Goal: Book appointment/travel/reservation

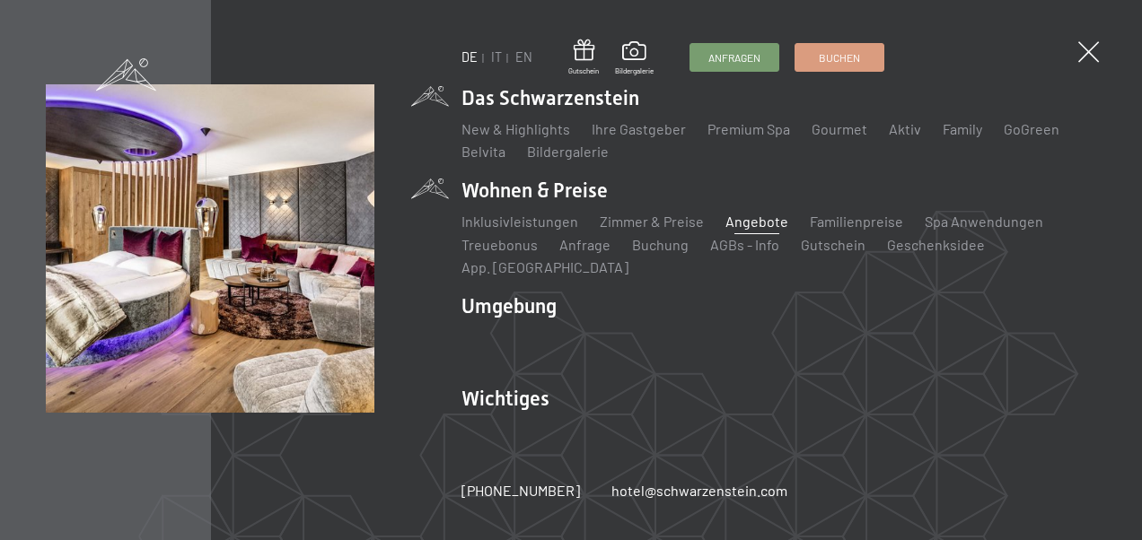
click at [756, 230] on link "Angebote" at bounding box center [756, 221] width 63 height 17
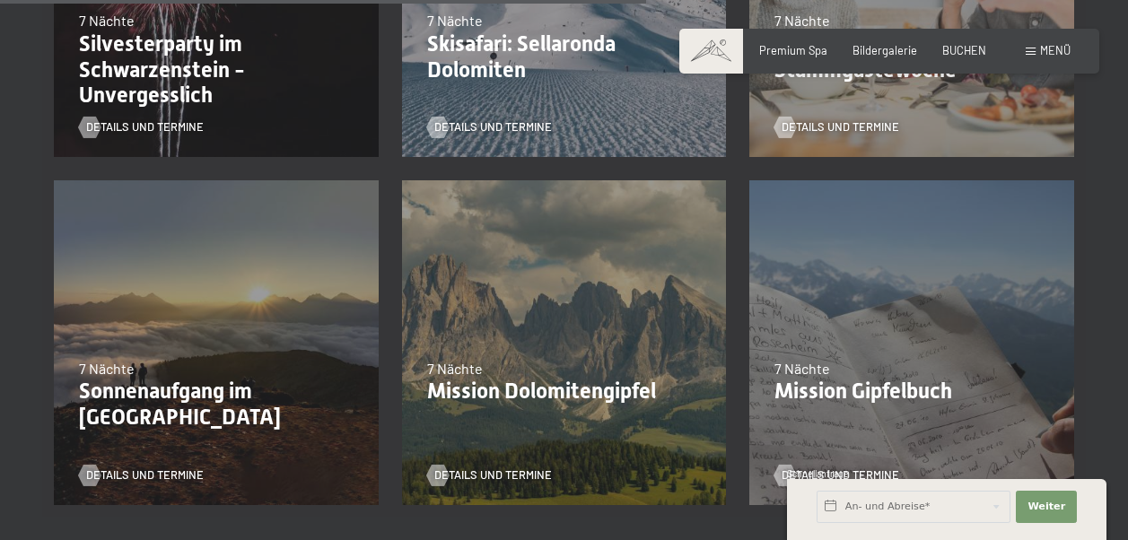
scroll to position [1436, 0]
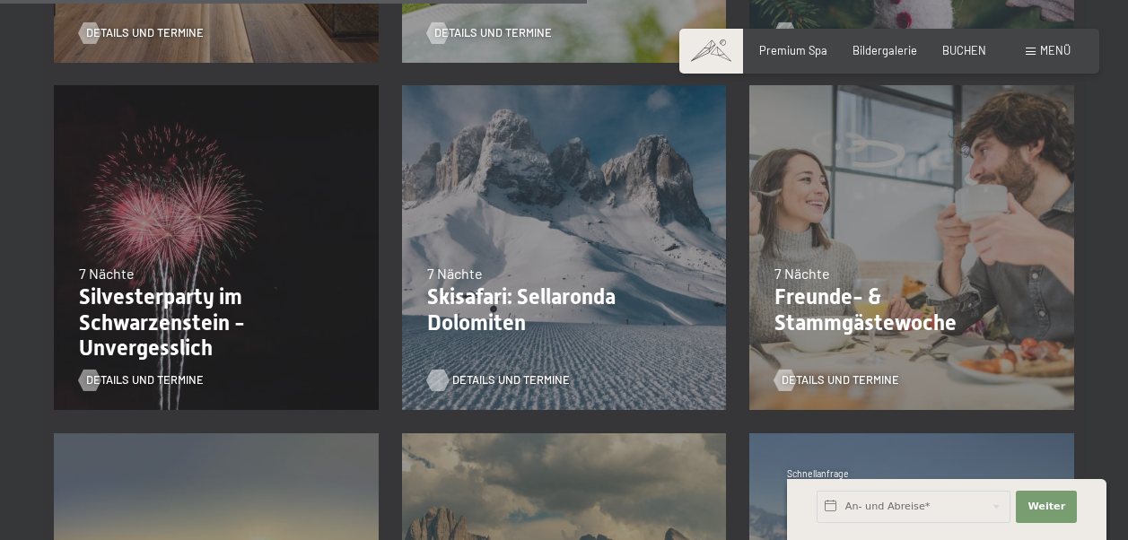
click at [514, 372] on span "Details und Termine" at bounding box center [511, 380] width 118 height 16
click at [815, 372] on span "Details und Termine" at bounding box center [859, 380] width 118 height 16
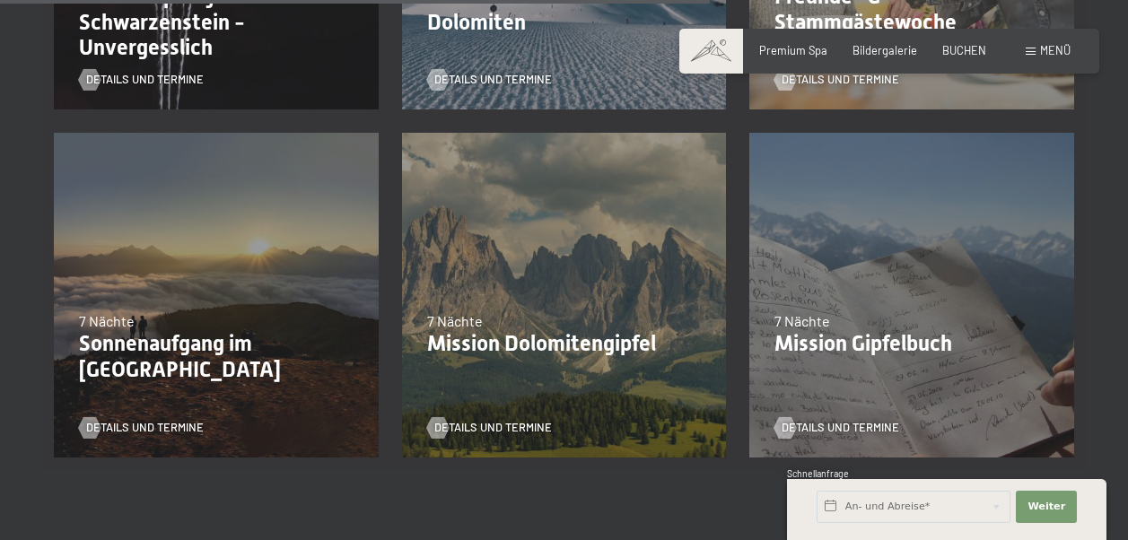
scroll to position [1879, 0]
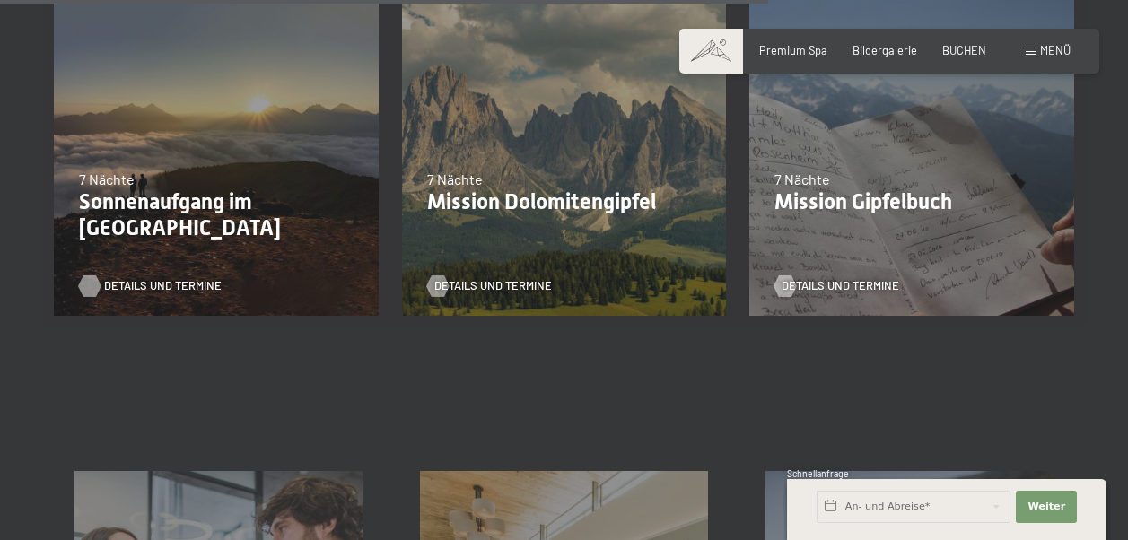
click at [107, 278] on span "Details und Termine" at bounding box center [163, 286] width 118 height 16
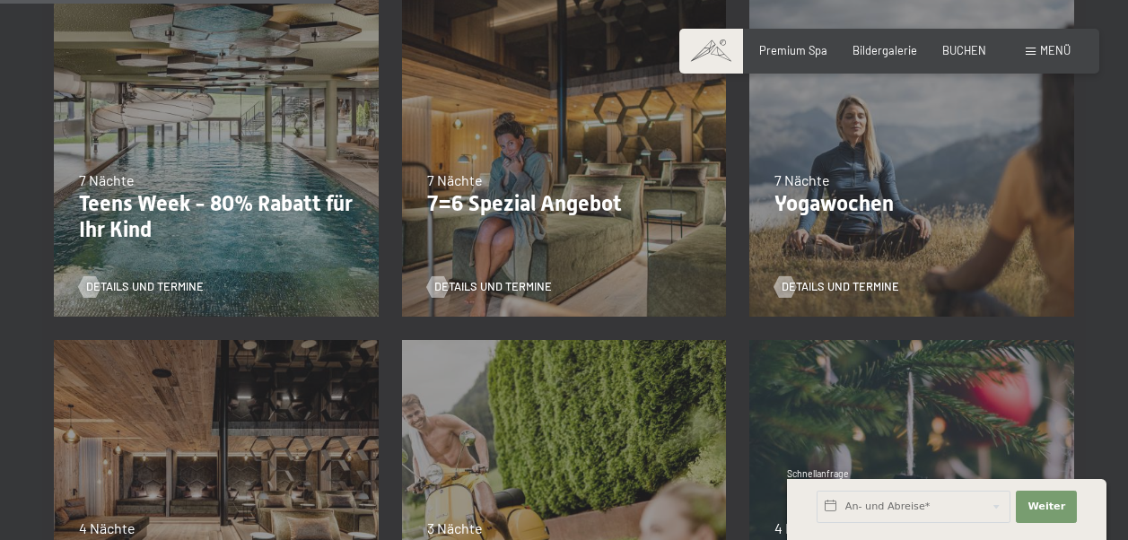
scroll to position [786, 0]
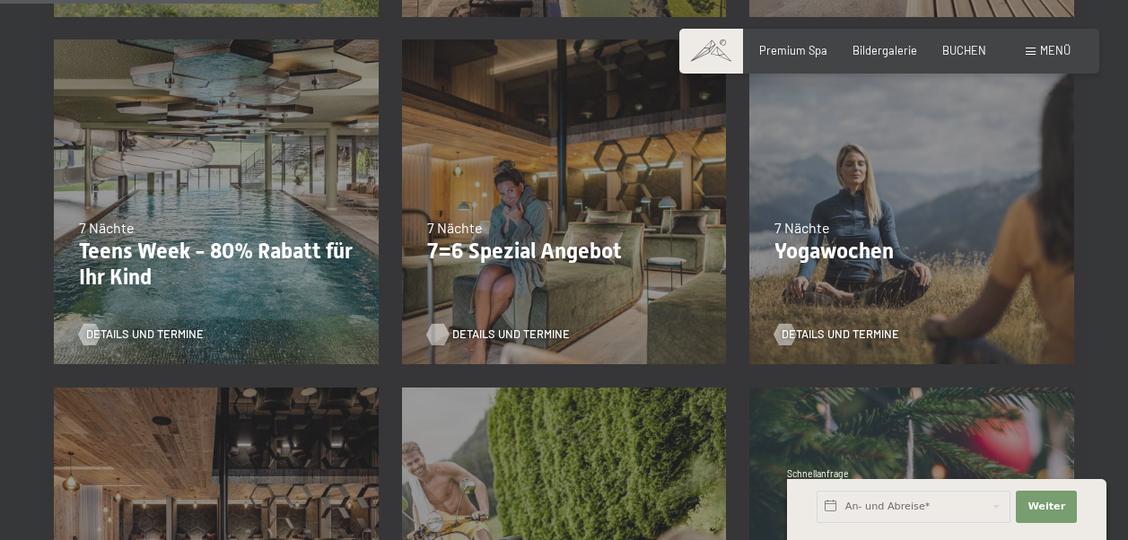
click at [451, 327] on link "Details und Termine" at bounding box center [489, 335] width 125 height 16
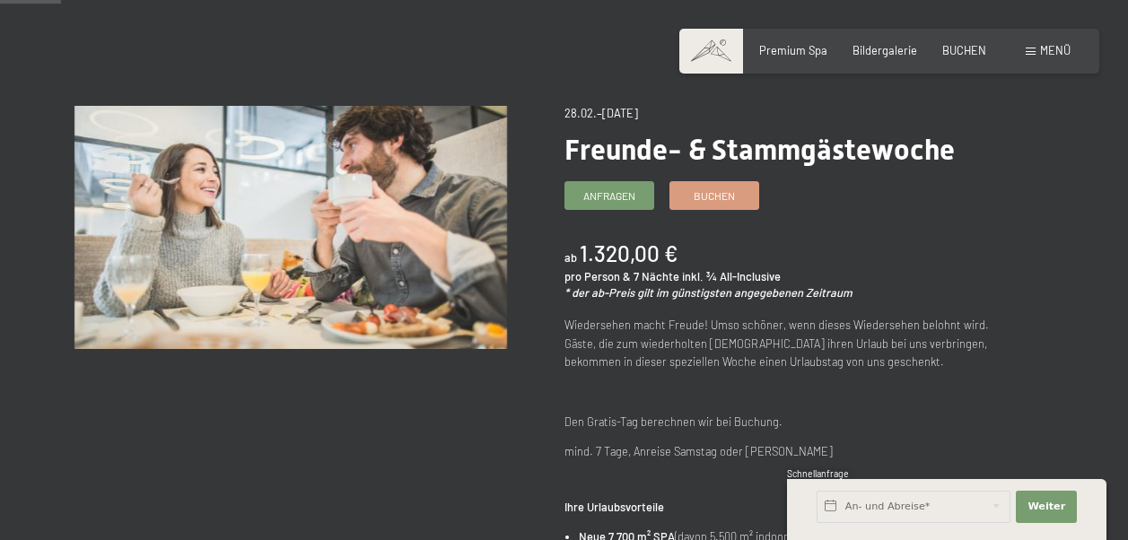
scroll to position [102, 0]
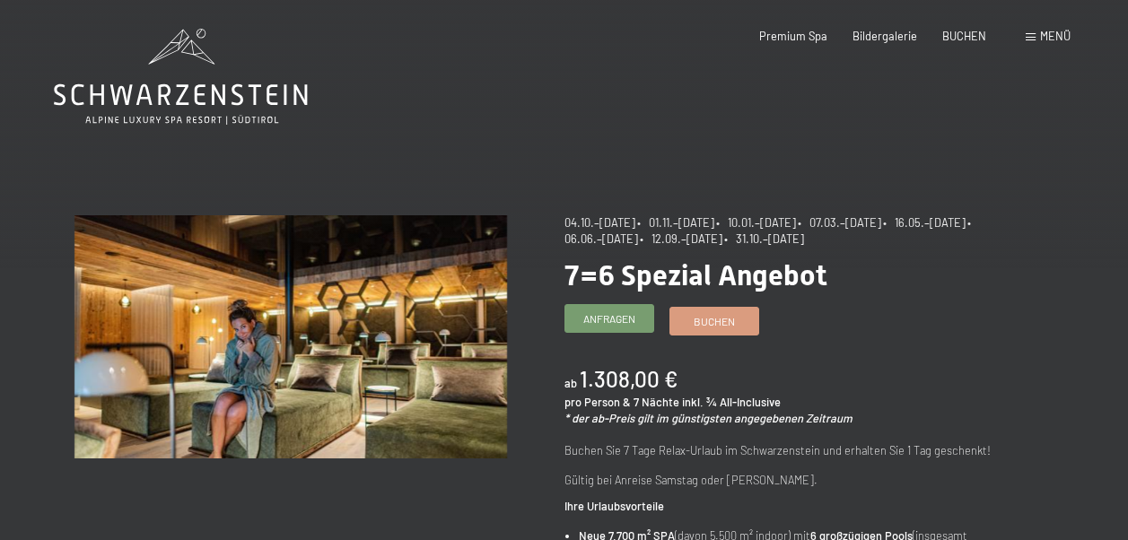
click at [627, 320] on span "Anfragen" at bounding box center [609, 318] width 52 height 15
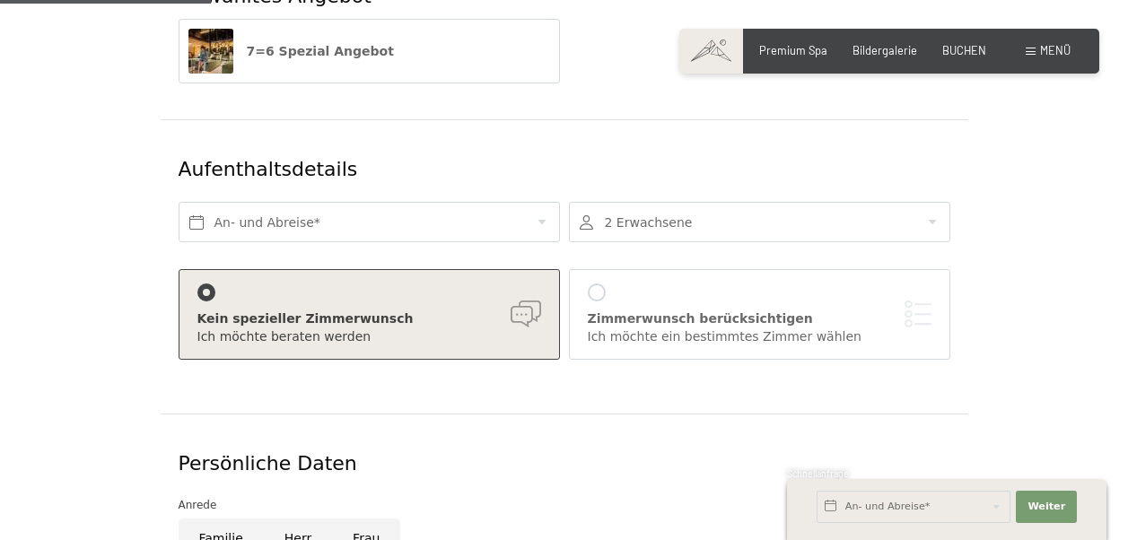
scroll to position [329, 0]
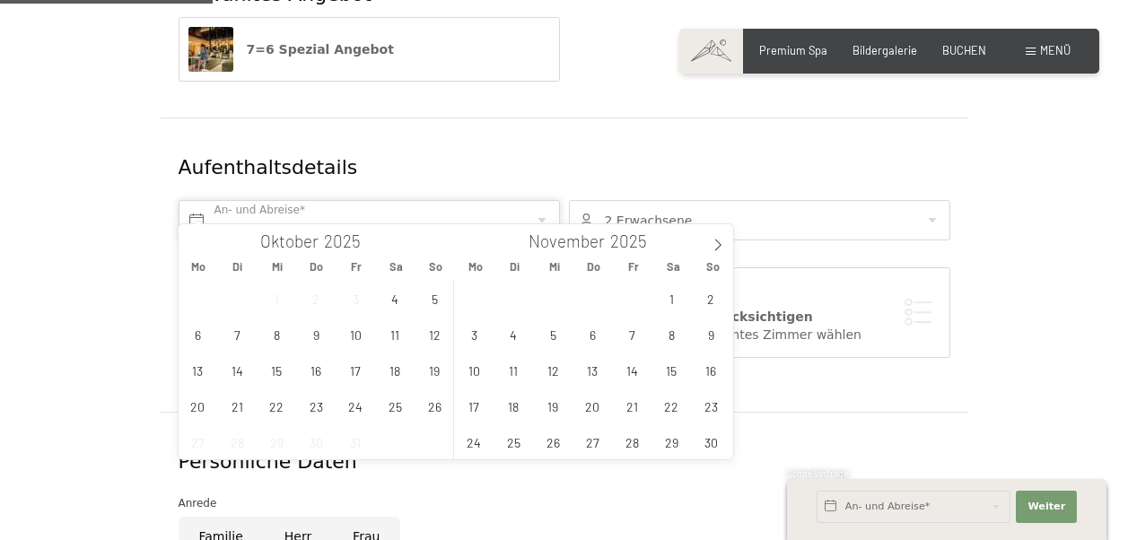
click at [193, 200] on input "text" at bounding box center [369, 220] width 381 height 40
click at [722, 251] on span at bounding box center [718, 239] width 31 height 31
type input "2026"
click at [722, 251] on span at bounding box center [718, 239] width 31 height 31
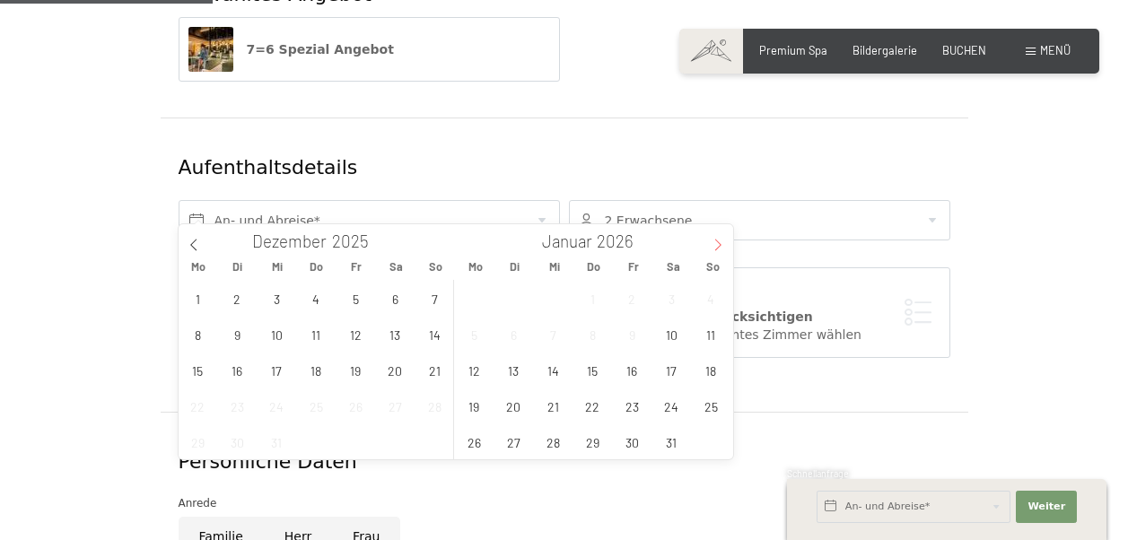
type input "2026"
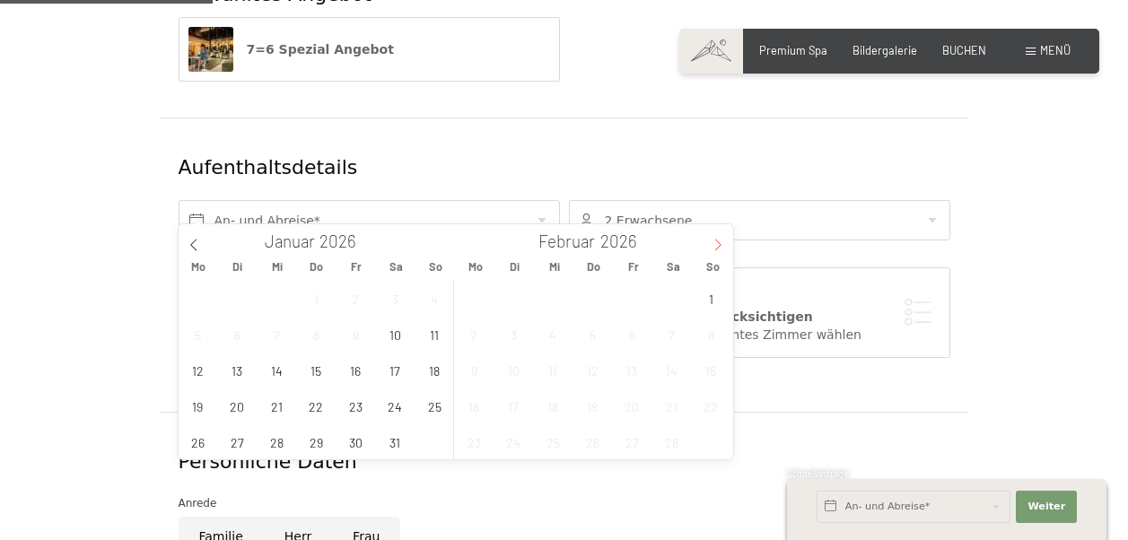
click at [722, 251] on span at bounding box center [718, 239] width 31 height 31
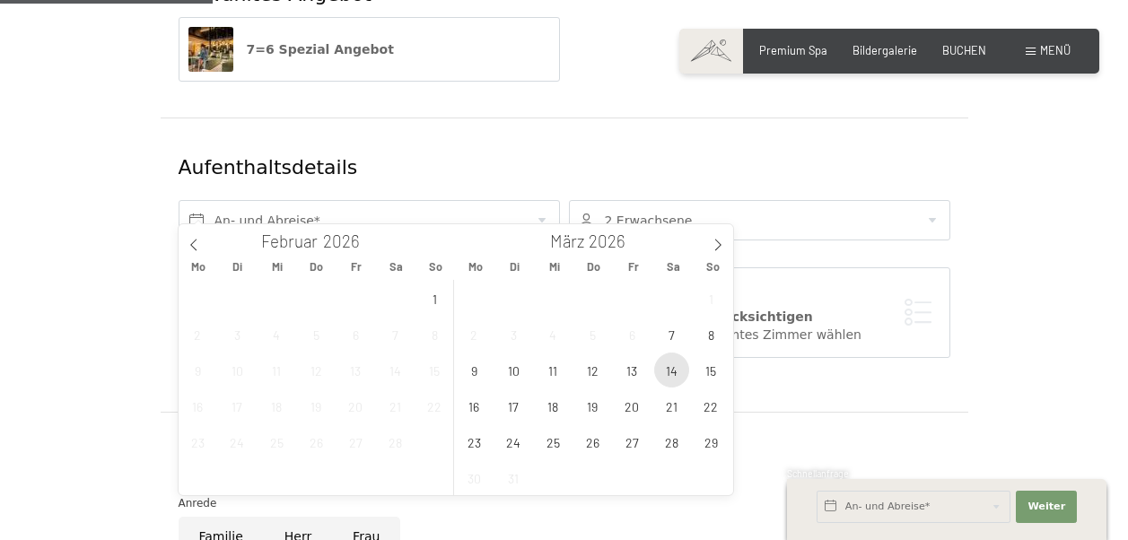
click at [670, 371] on span "14" at bounding box center [671, 370] width 35 height 35
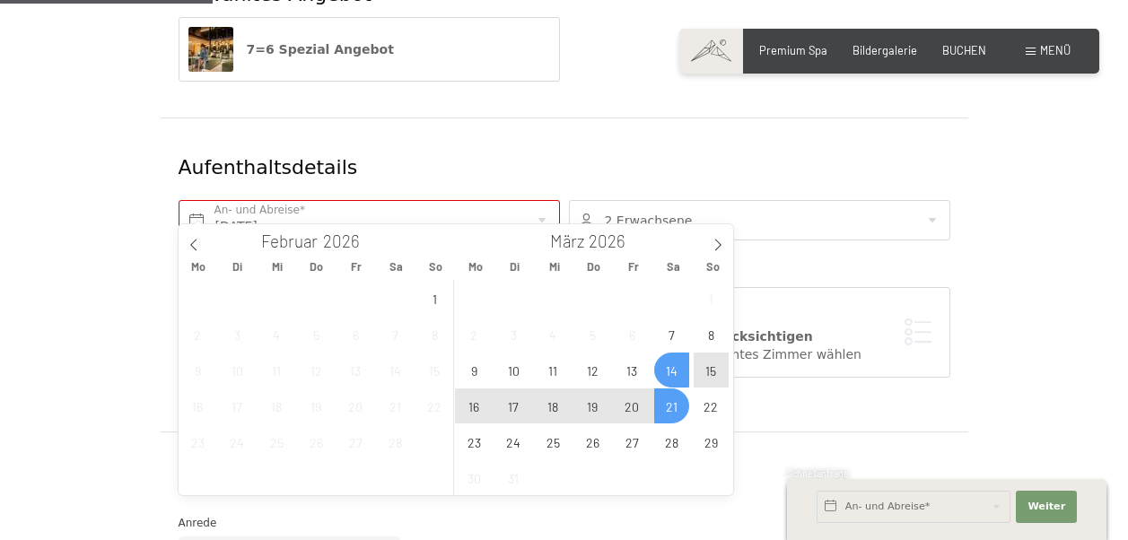
click at [676, 410] on span "21" at bounding box center [671, 406] width 35 height 35
type input "Sa. 14.03.2026 - Sa. 21.03.2026"
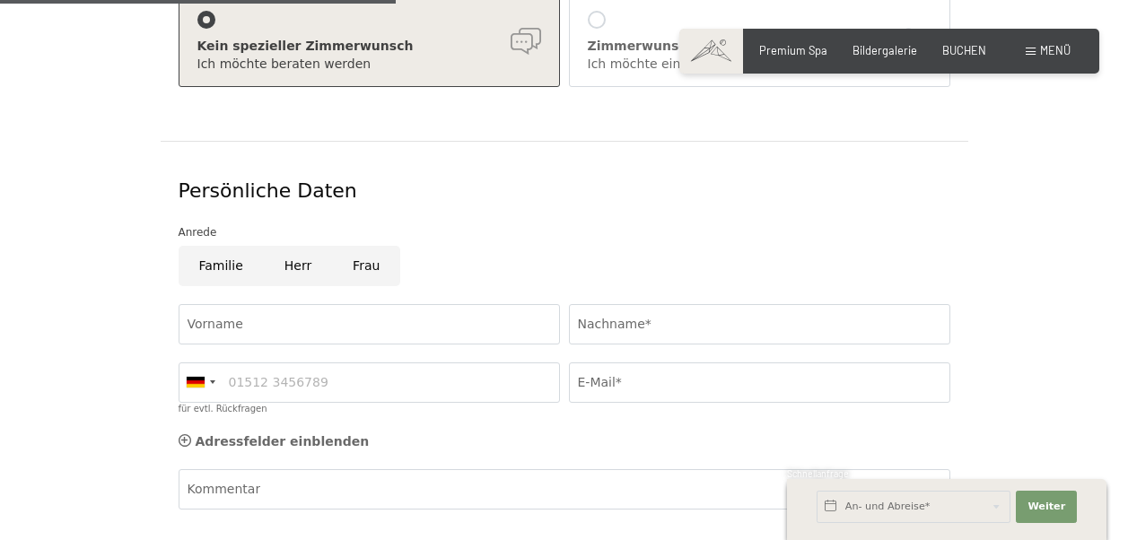
scroll to position [661, 0]
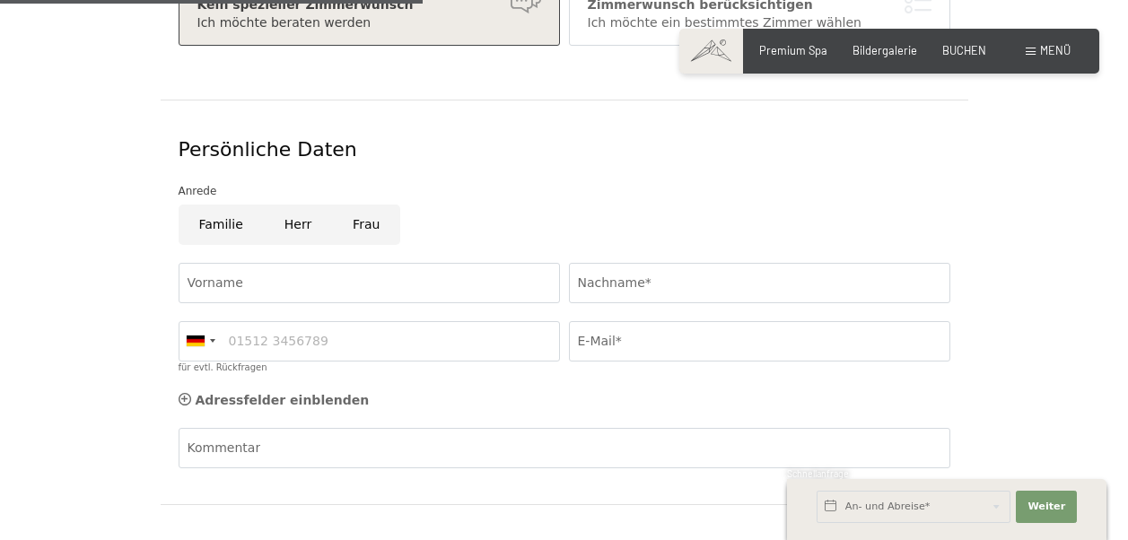
click at [348, 207] on input "Frau" at bounding box center [366, 225] width 68 height 40
radio input "true"
click at [278, 263] on input "Vorname" at bounding box center [369, 283] width 381 height 40
type input "Astrid"
type input "Niebergall"
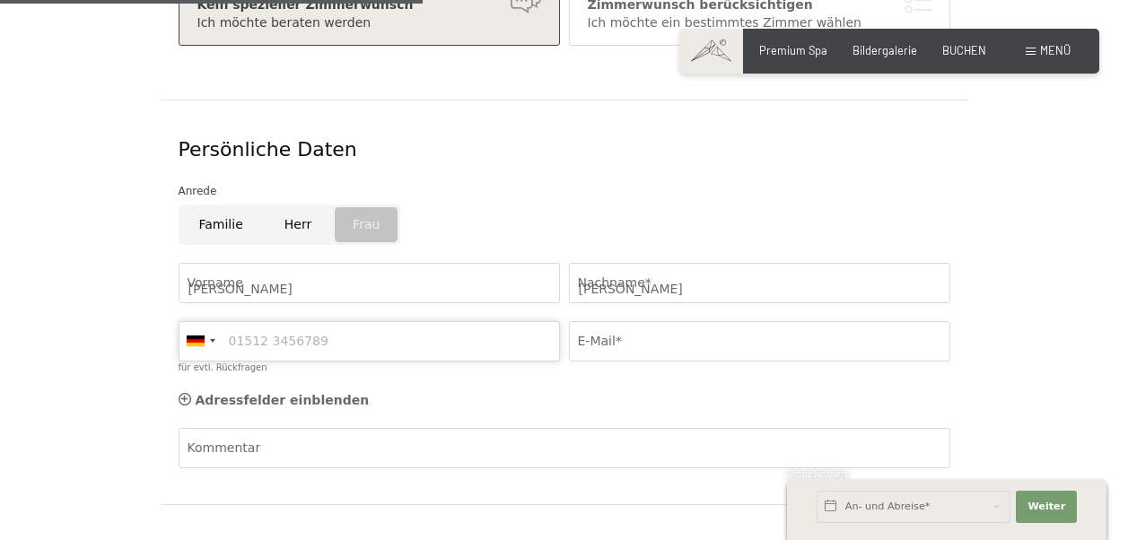
type input "015119631518"
type input "astrid.niebergall@yahoo.com"
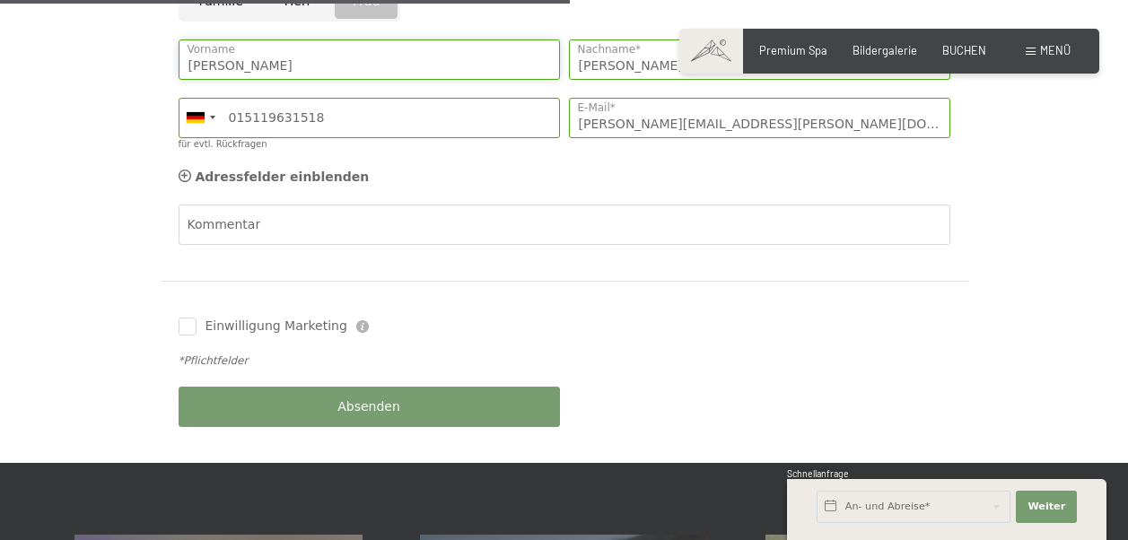
scroll to position [890, 0]
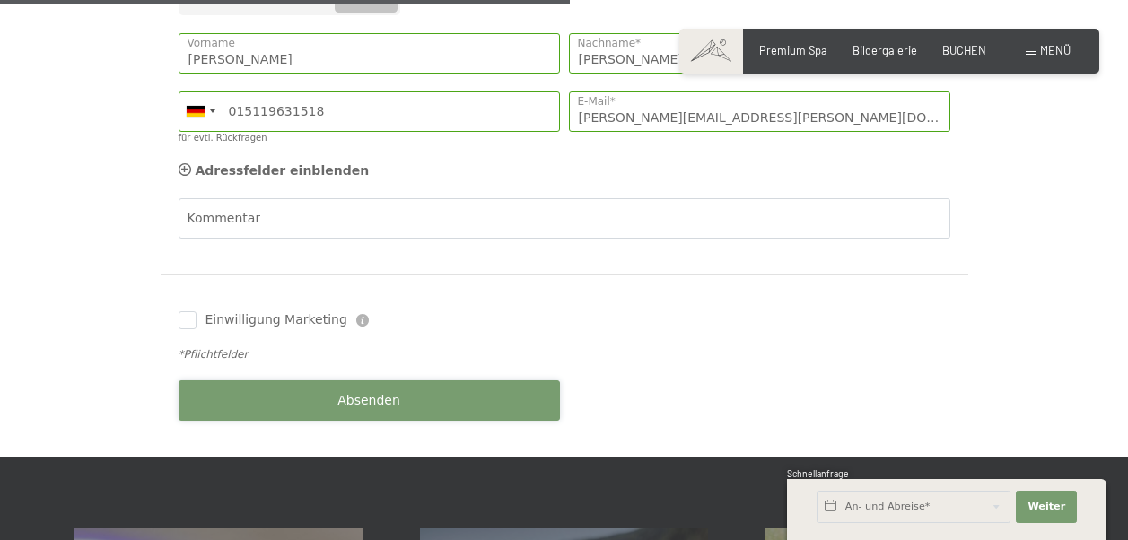
click at [389, 392] on span "Absenden" at bounding box center [368, 401] width 63 height 18
